Goal: Find specific page/section: Find specific page/section

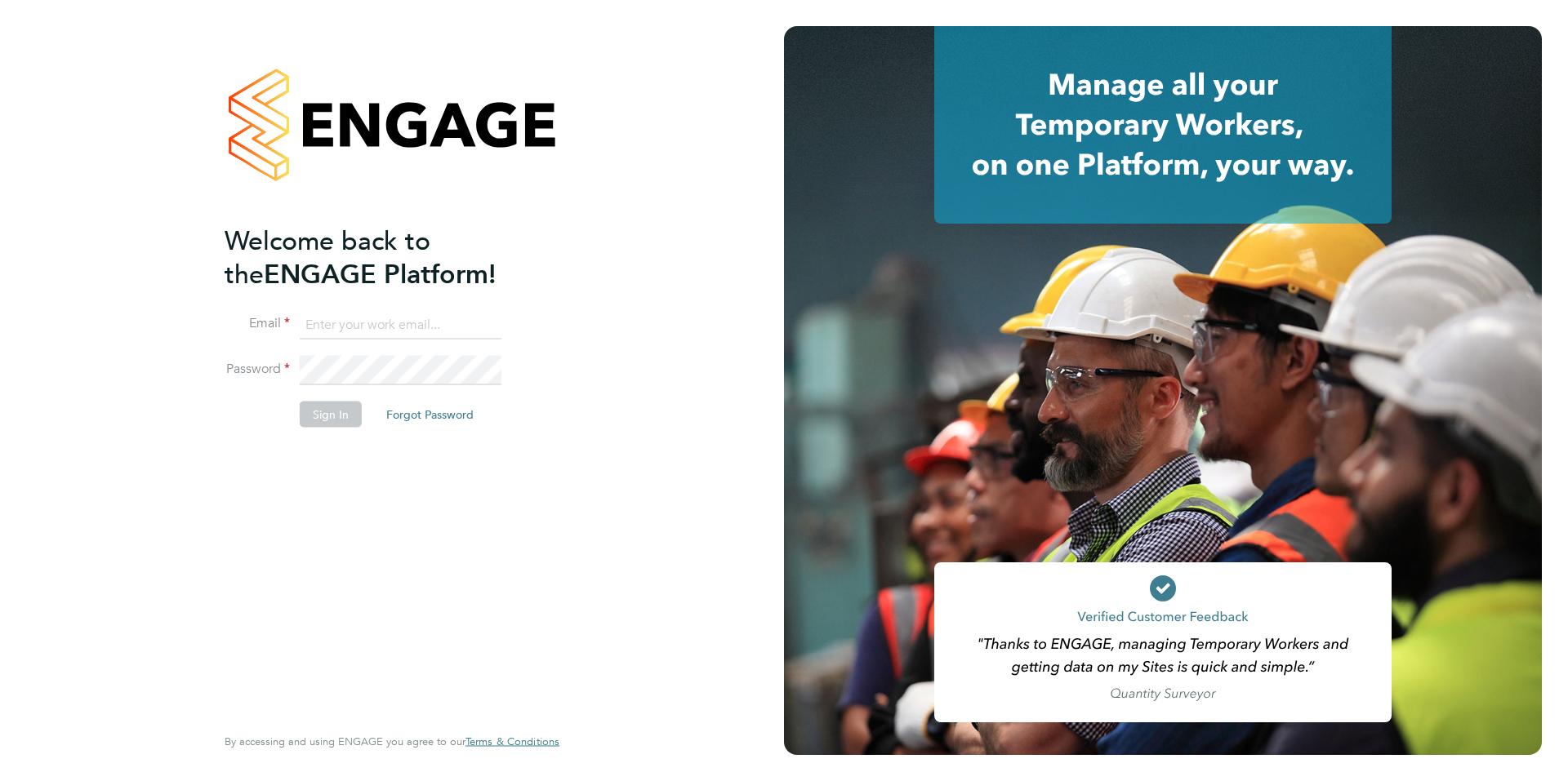
type input "[PERSON_NAME][EMAIL_ADDRESS][DOMAIN_NAME]"
click at [334, 411] on button "Sign In" at bounding box center [331, 414] width 63 height 26
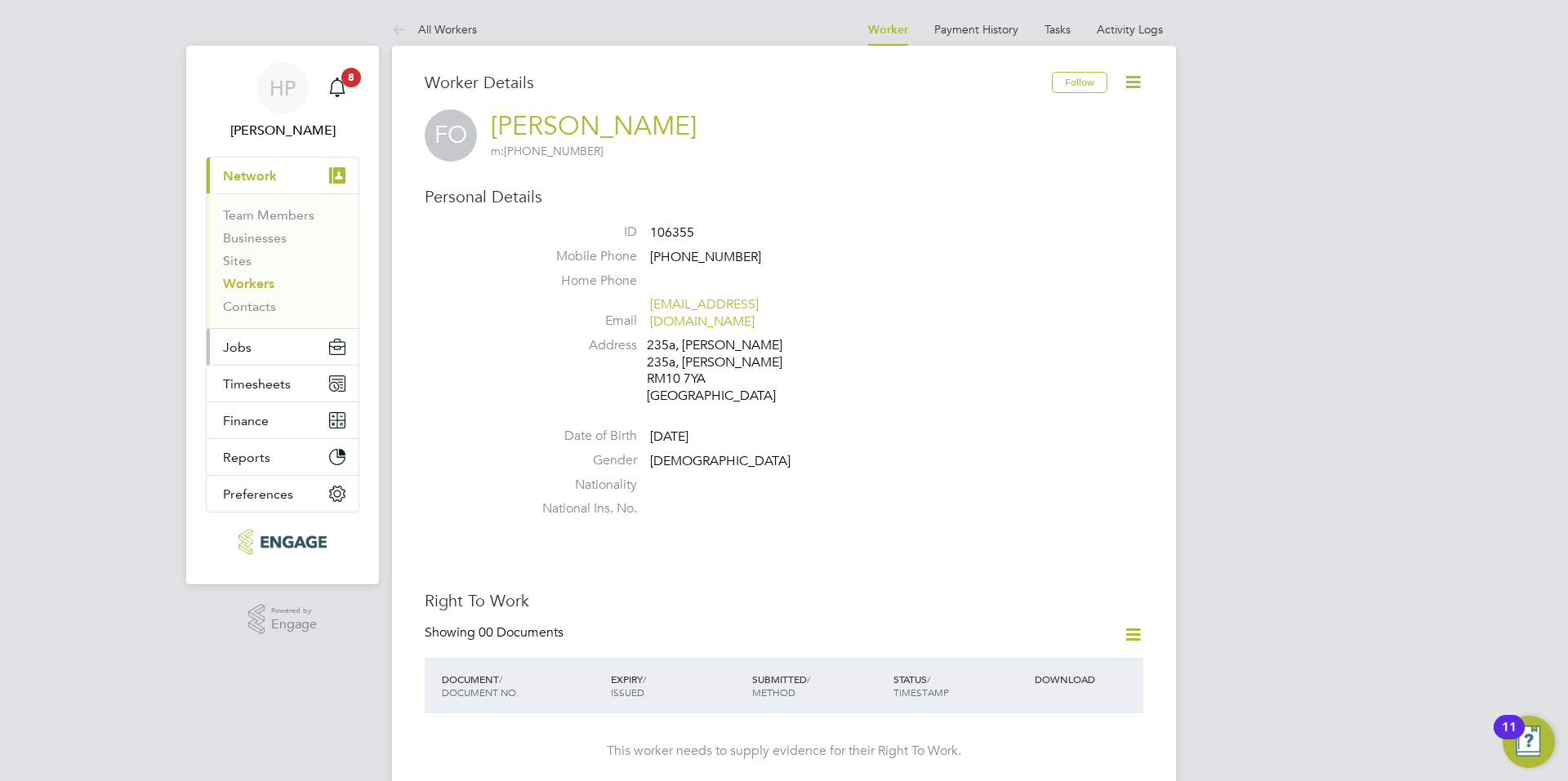
click at [238, 358] on button "Jobs" at bounding box center [283, 346] width 152 height 36
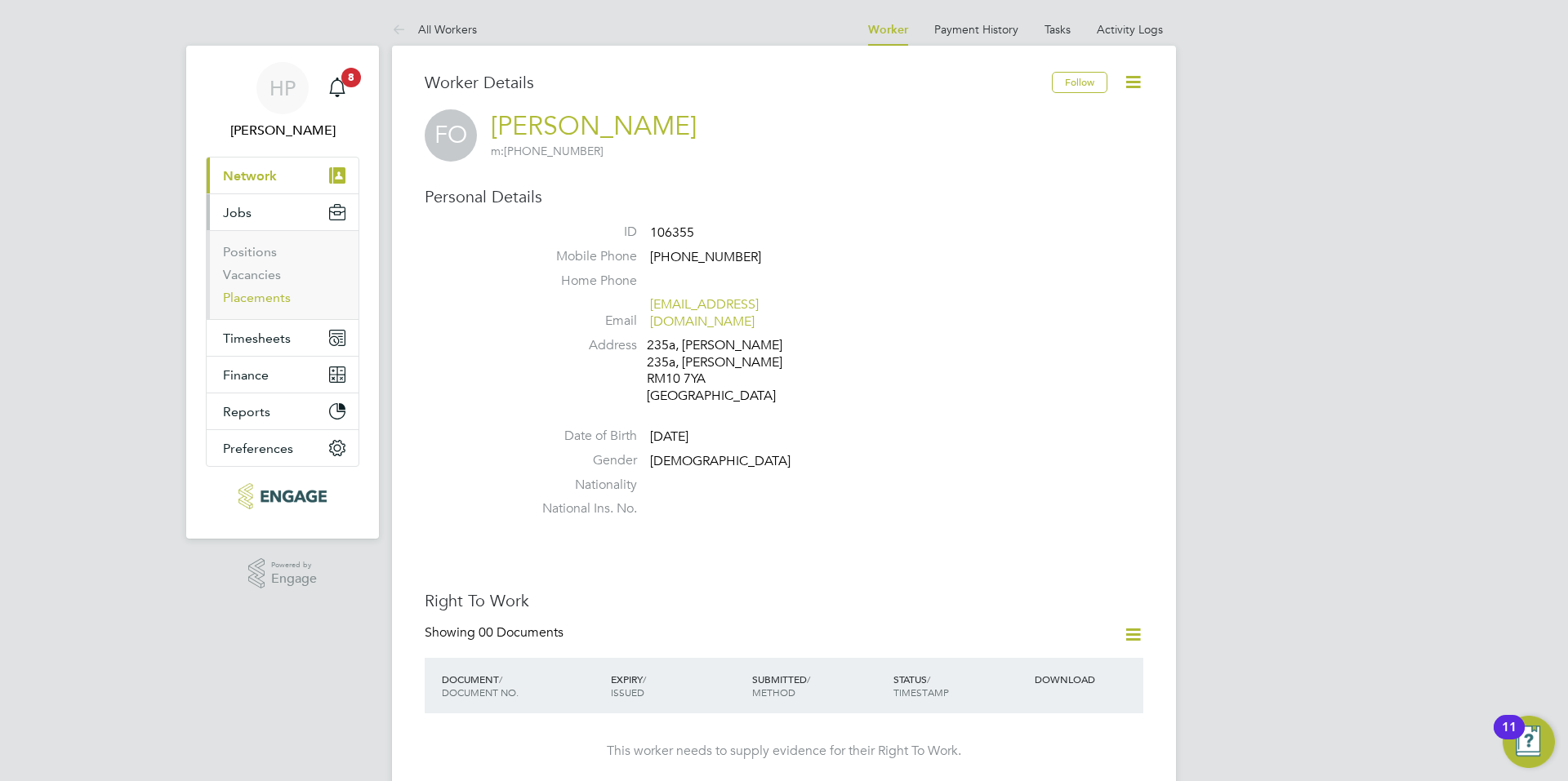
click at [277, 307] on ul "Positions Vacancies Placements" at bounding box center [283, 274] width 152 height 89
click at [276, 294] on link "Placements" at bounding box center [257, 297] width 67 height 15
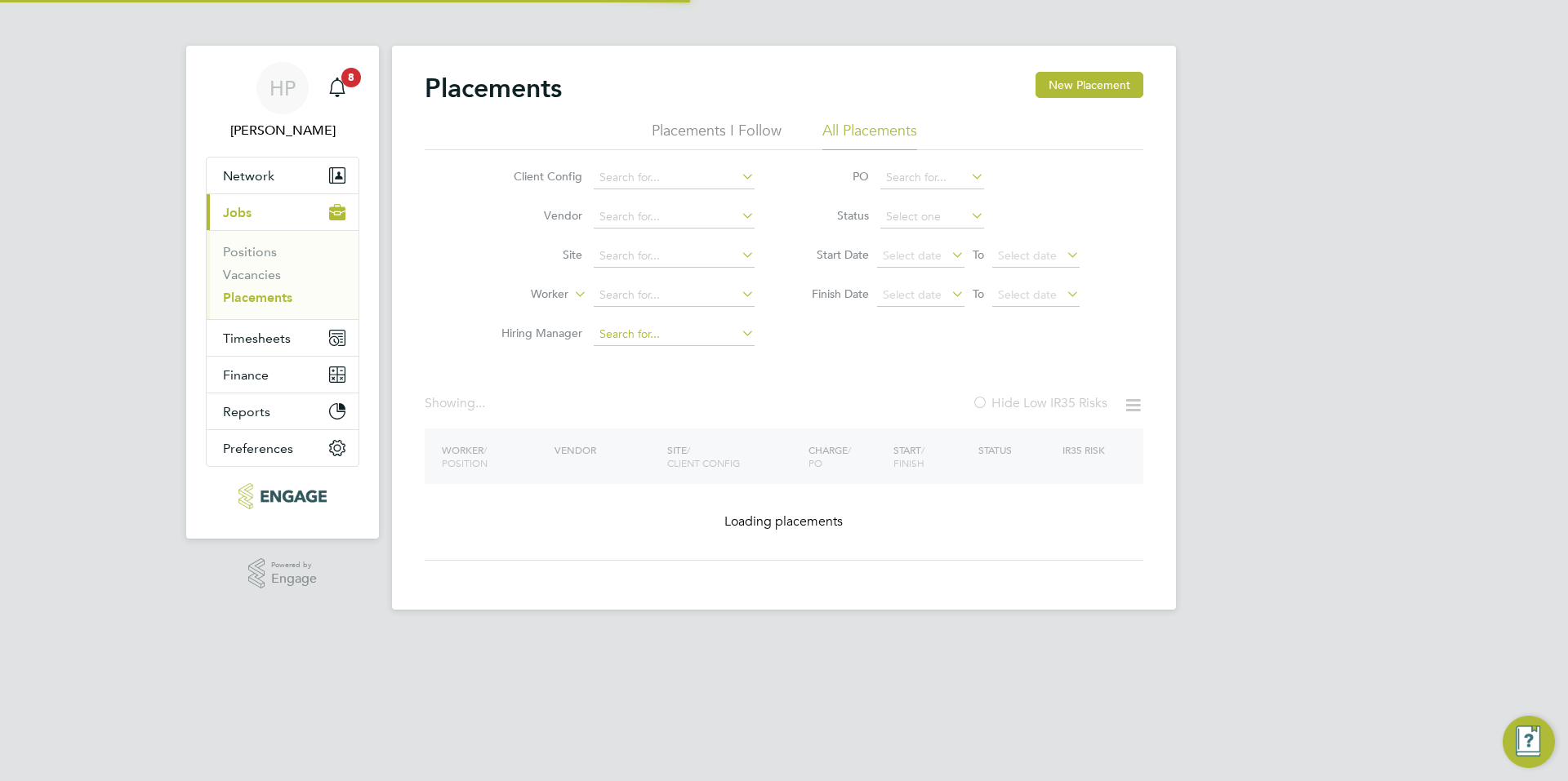
click at [645, 342] on input at bounding box center [673, 335] width 161 height 23
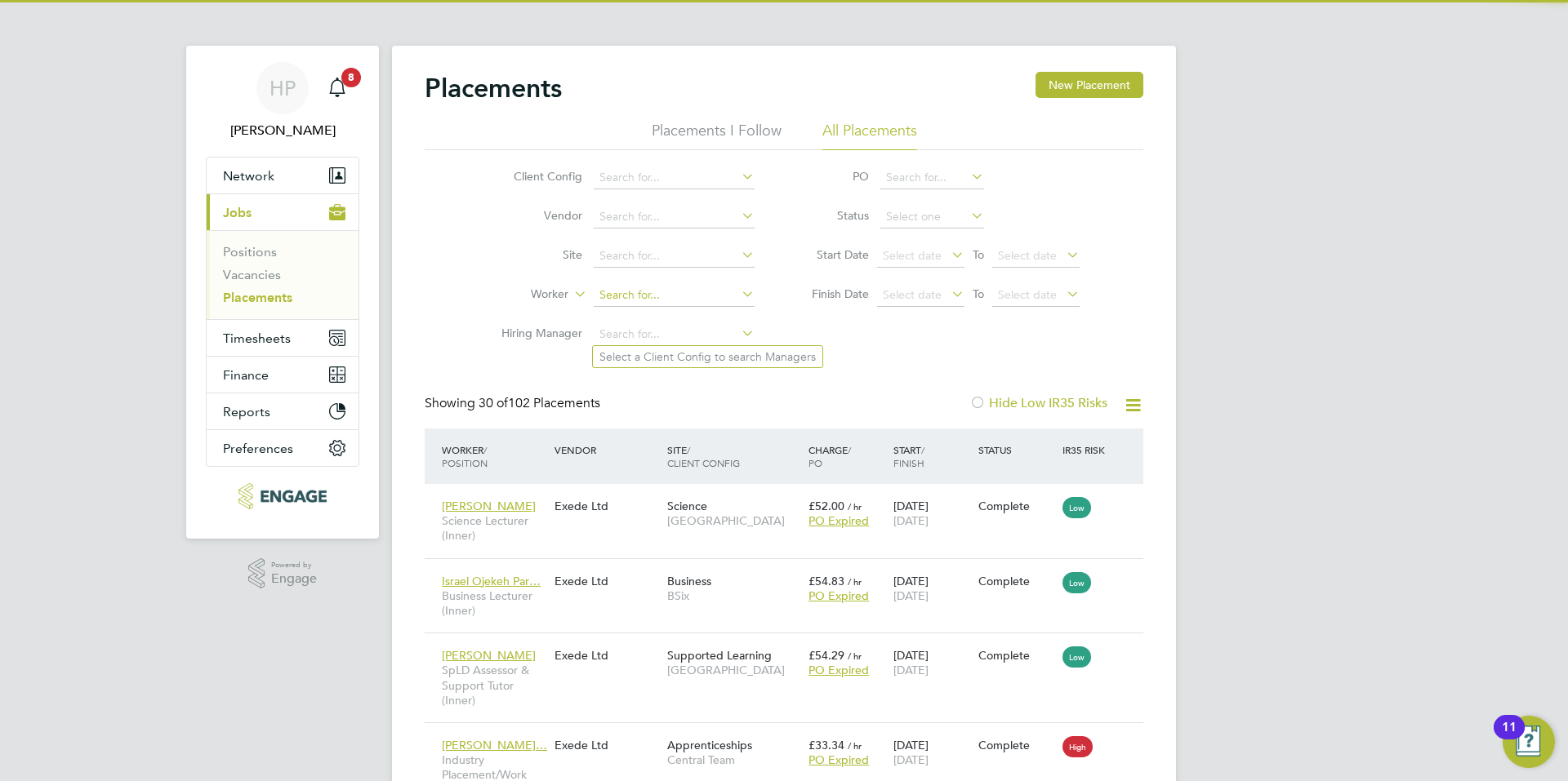
click at [645, 305] on input at bounding box center [673, 295] width 161 height 23
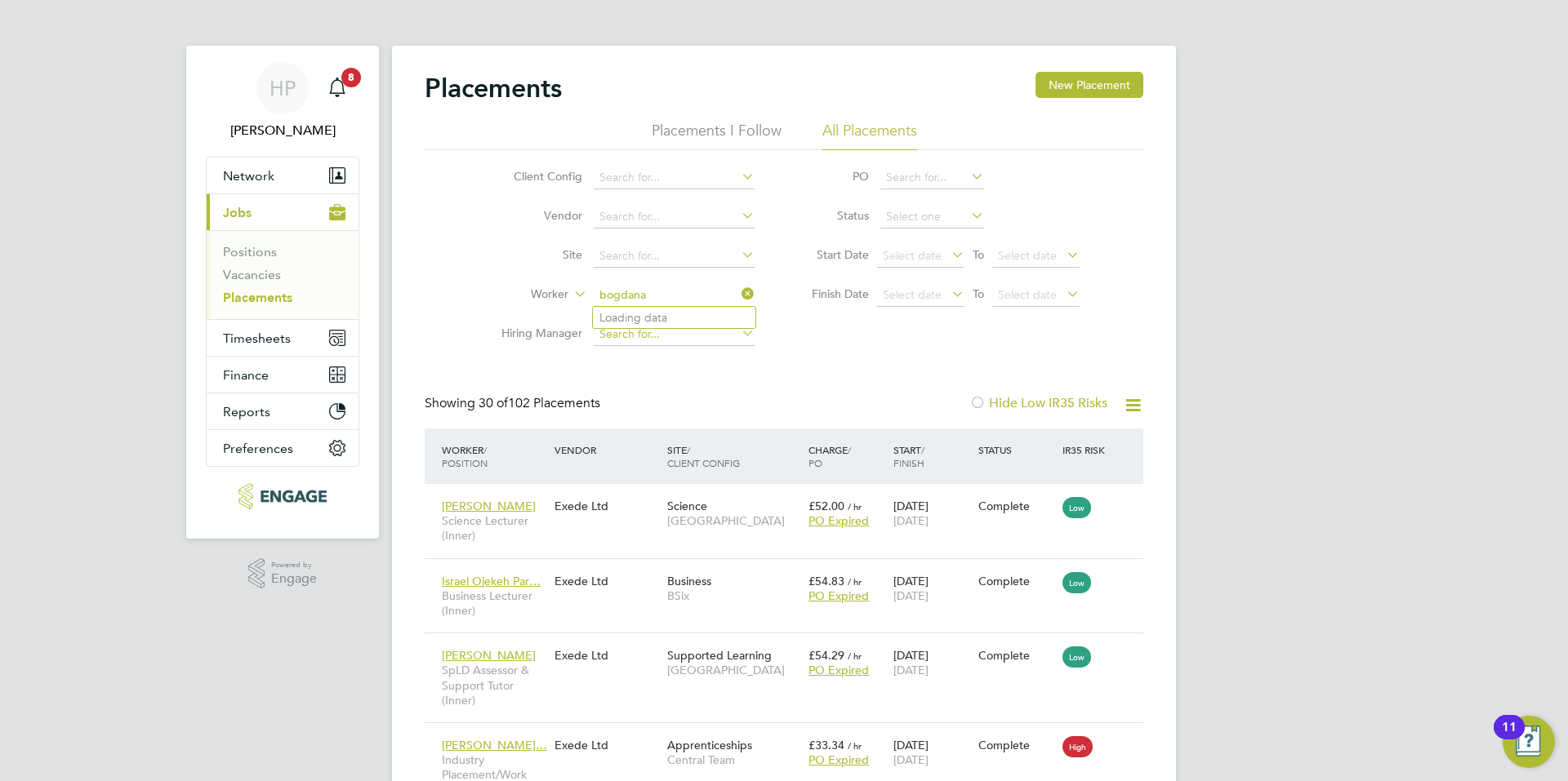
type input "Bogdana Nicoleta"
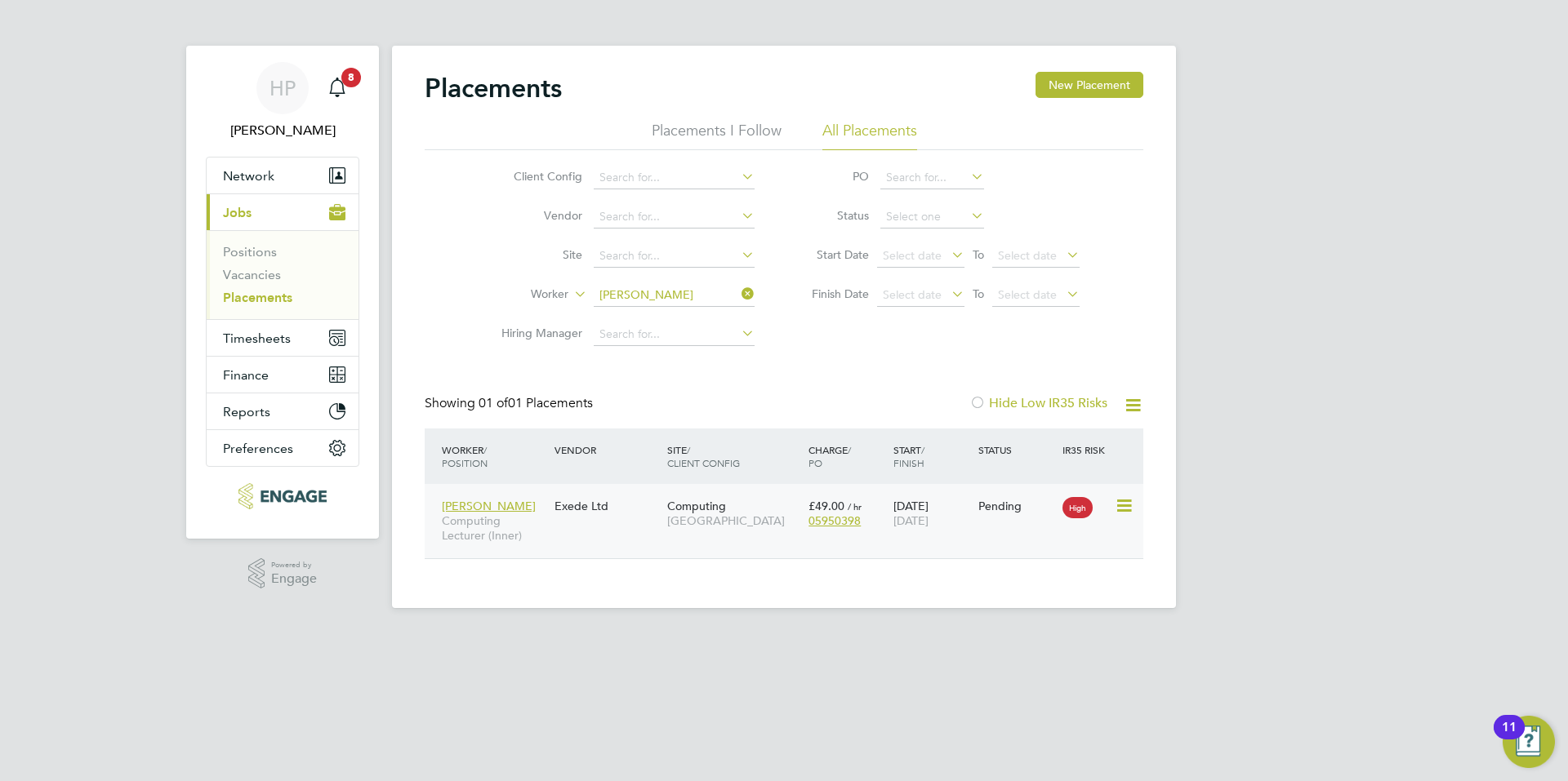
click at [604, 534] on div "Bogdana Nicoleta Computing Lecturer (Inner) Exede Ltd Computing Tower Hamlets C…" at bounding box center [783, 520] width 719 height 74
click at [593, 506] on div "Exede Ltd" at bounding box center [606, 506] width 113 height 31
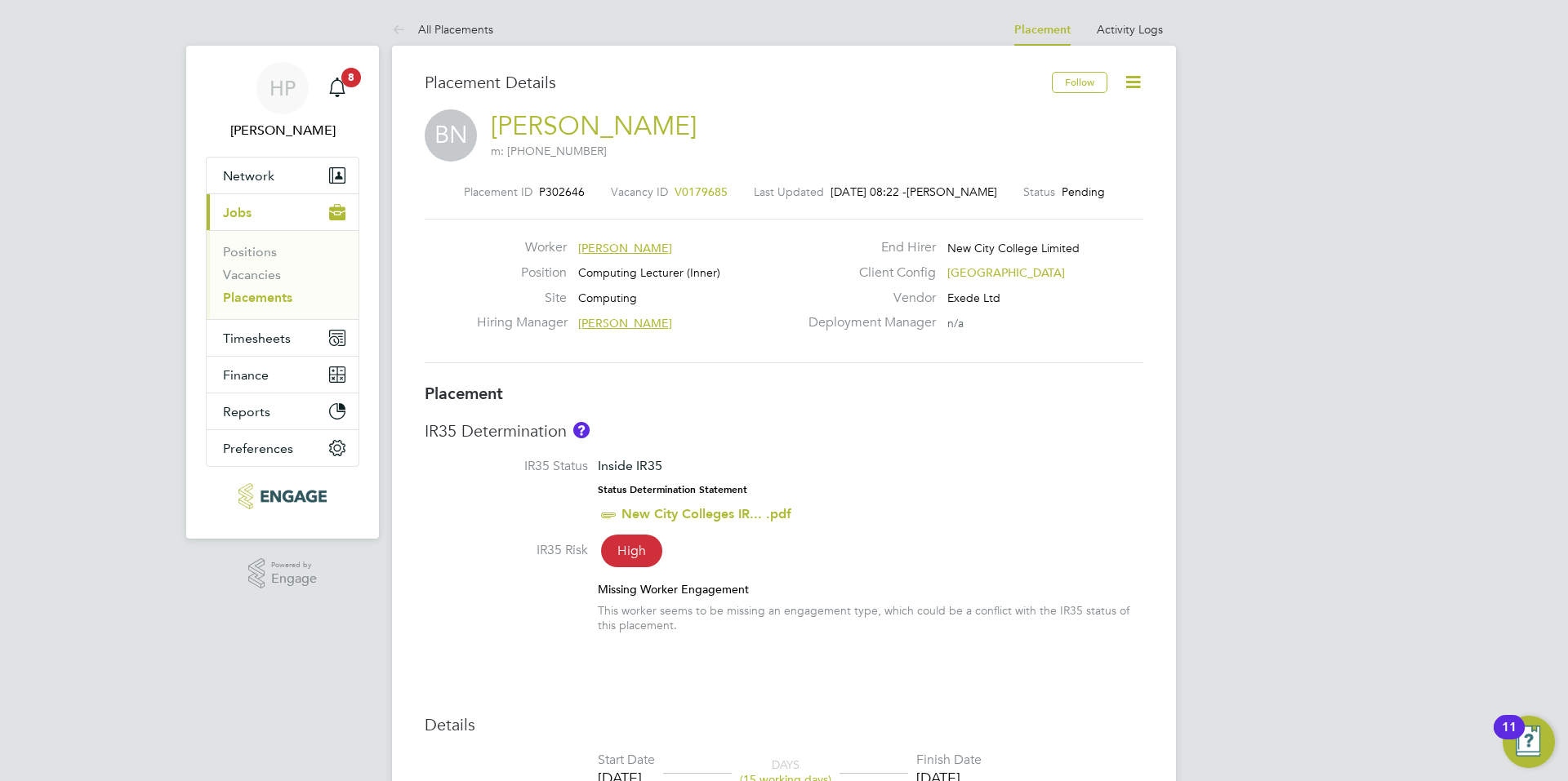
click at [647, 375] on div "Placement ID P302646 Vacancy ID V0179685 Last Updated 04 Sep 2025, 08:22 - Lana…" at bounding box center [783, 274] width 719 height 219
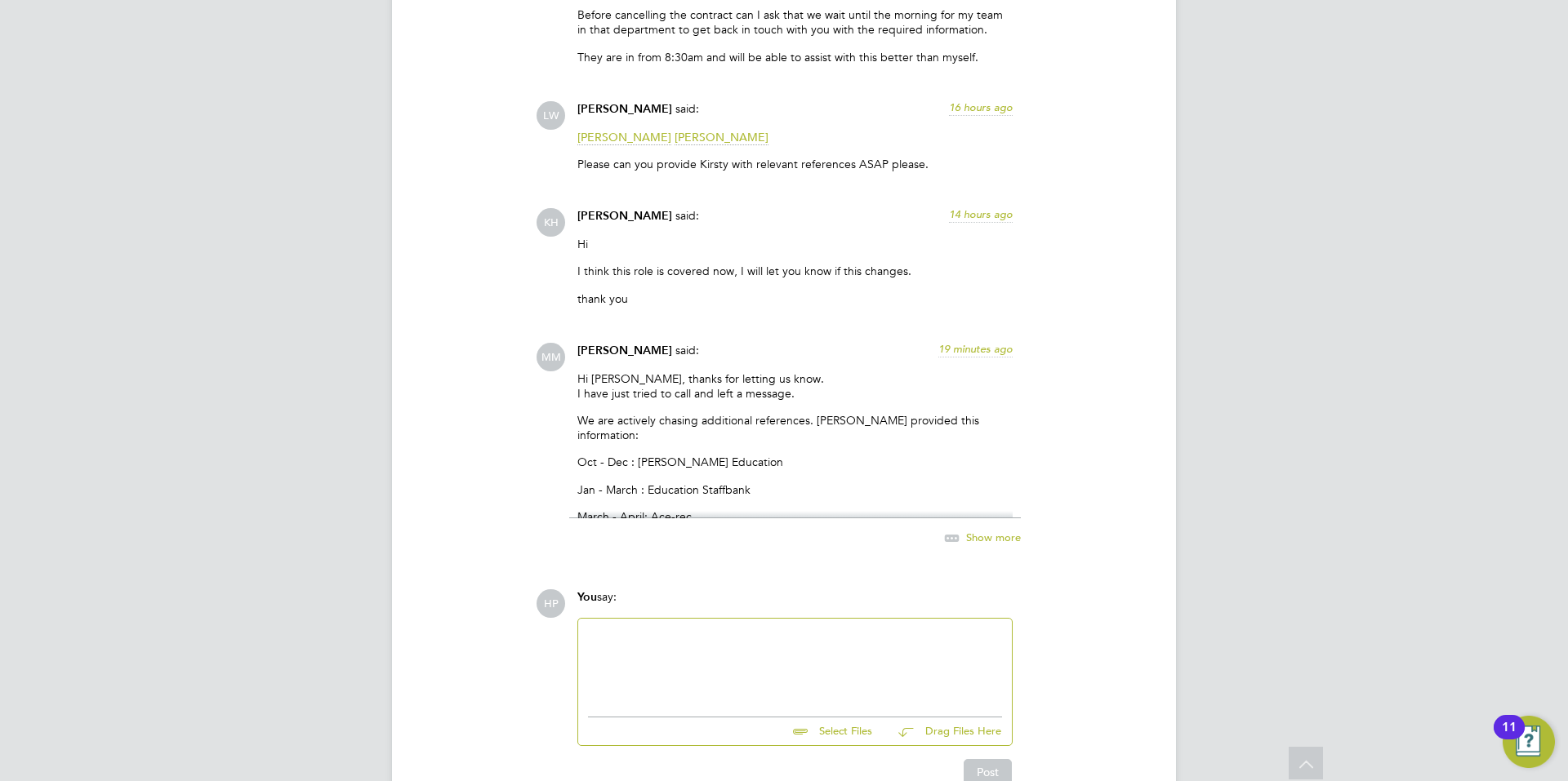
scroll to position [3456, 0]
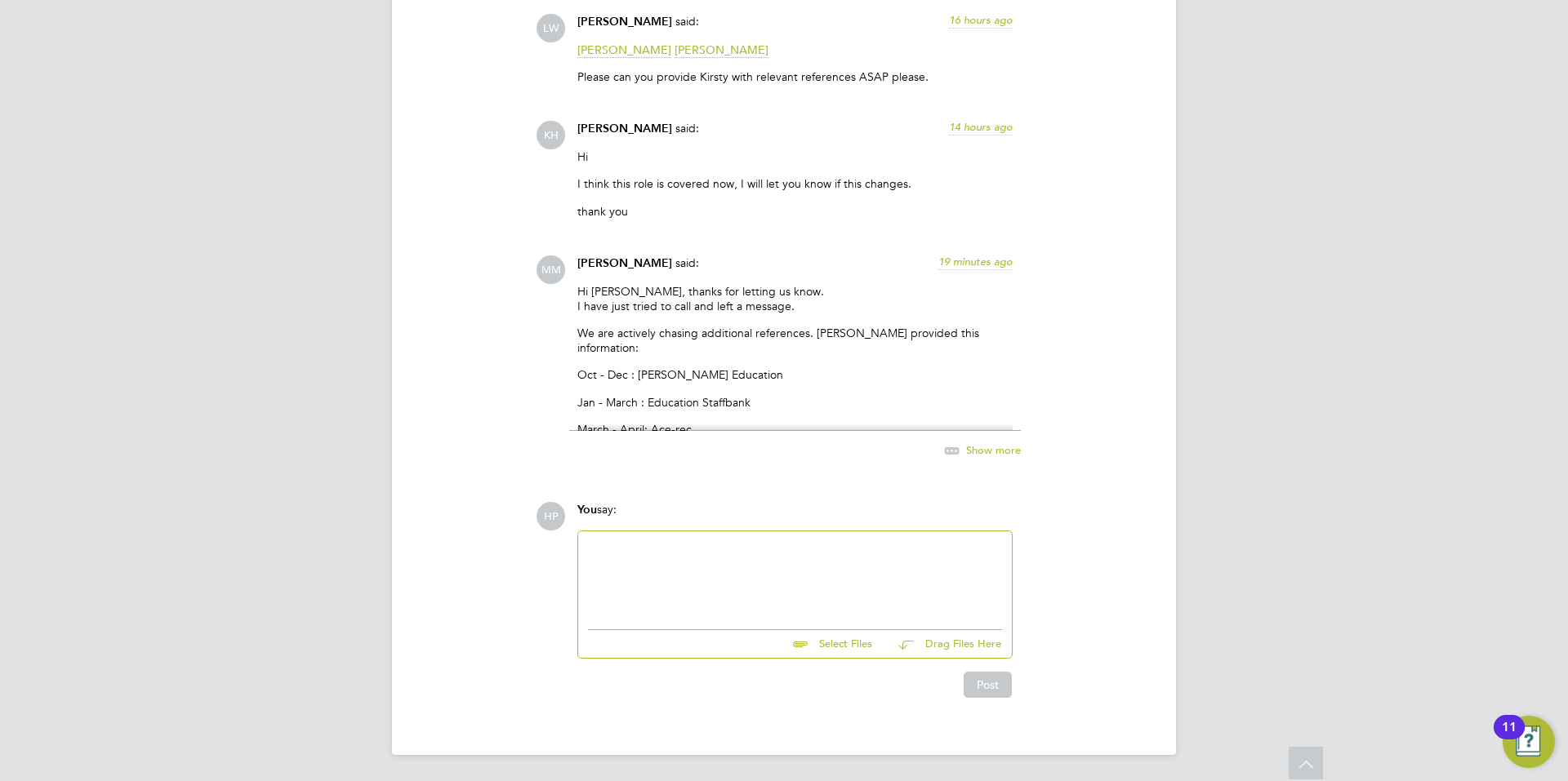
click at [982, 449] on span "Show more" at bounding box center [993, 449] width 55 height 13
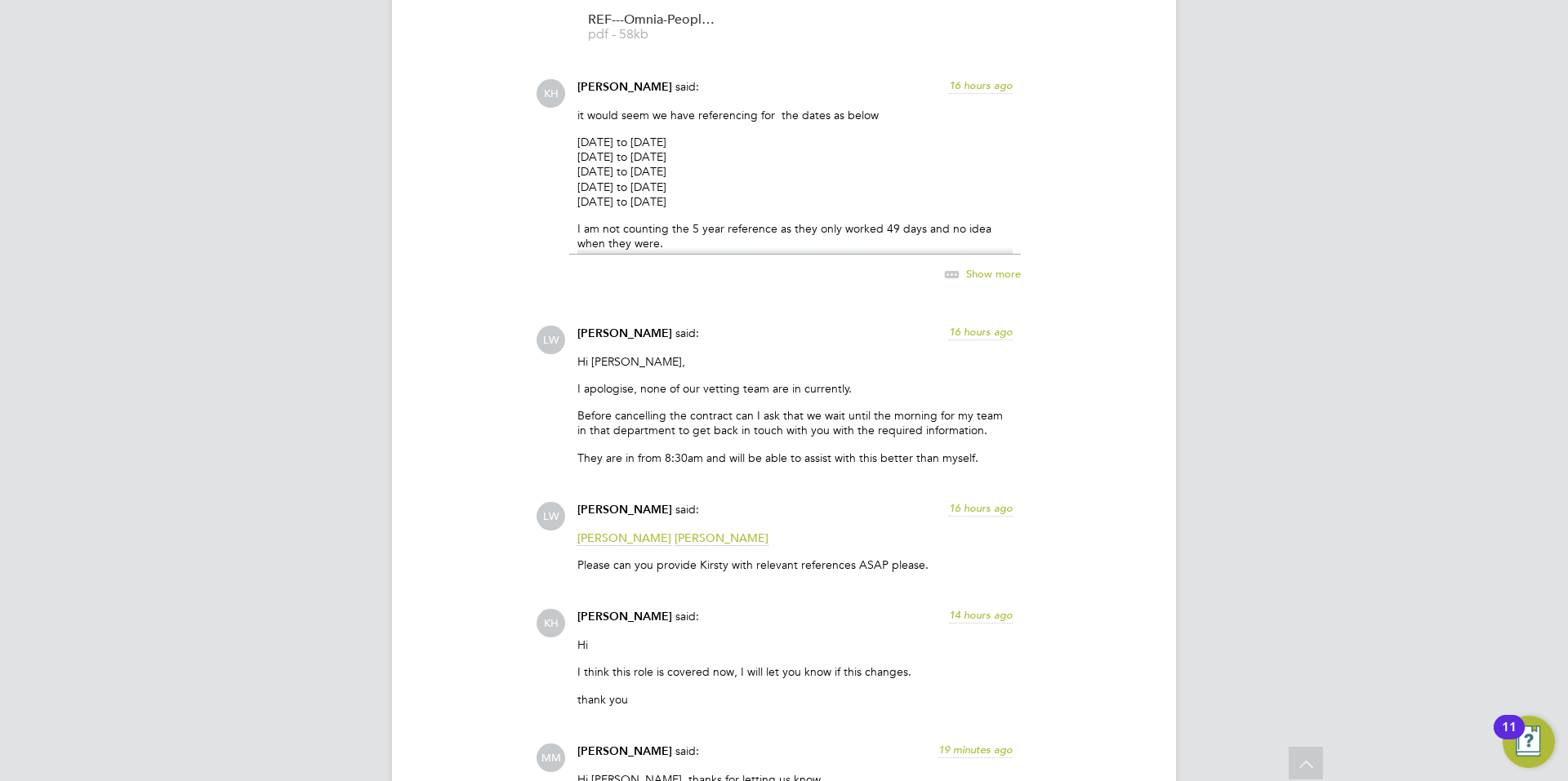
click at [976, 280] on span "Show more" at bounding box center [993, 273] width 55 height 13
